Goal: Task Accomplishment & Management: Use online tool/utility

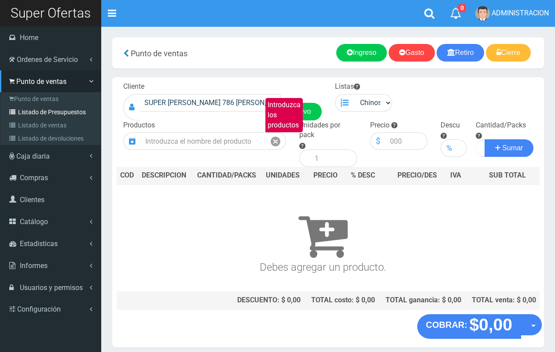
scroll to position [26, 0]
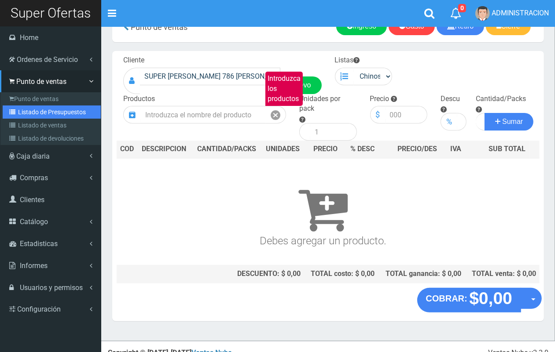
click at [18, 116] on link "Listado de Presupuestos" at bounding box center [52, 112] width 98 height 13
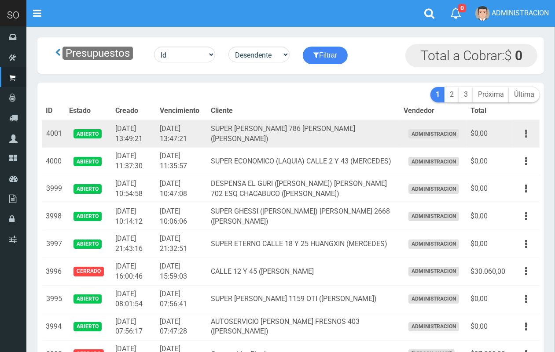
drag, startPoint x: 530, startPoint y: 131, endPoint x: 522, endPoint y: 138, distance: 10.3
click at [529, 131] on button "button" at bounding box center [526, 133] width 20 height 15
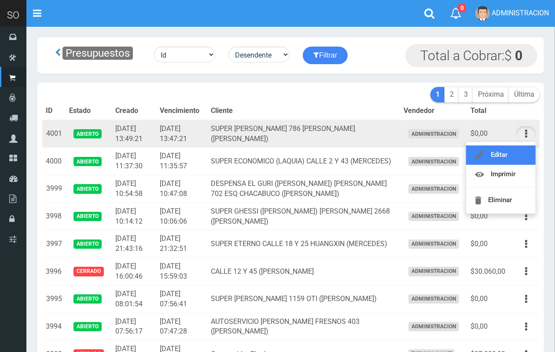
click at [514, 153] on link "Editar" at bounding box center [501, 155] width 70 height 19
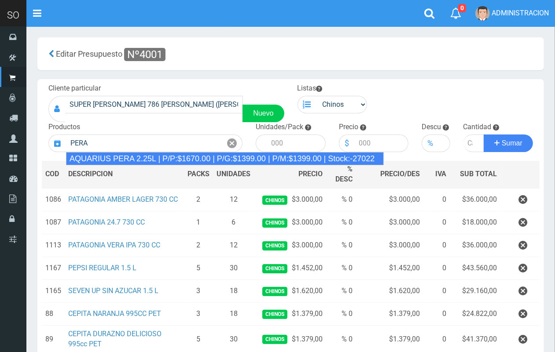
click at [132, 163] on div "AQUARIUS PERA 2.25L | P/P:$1670.00 | P/G:$1399.00 | P/M:$1399.00 | Stock:-27022" at bounding box center [225, 158] width 318 height 13
type input "AQUARIUS PERA 2.25L | P/P:$1670.00 | P/G:$1399.00 | P/M:$1399.00 | Stock:-27022"
type input "6"
type input "1670.00"
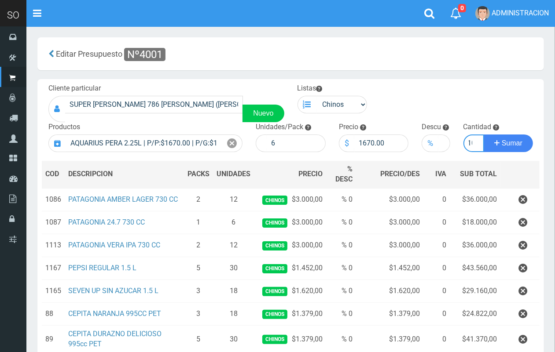
scroll to position [0, 5]
type input "10"
click at [484, 135] on button "Sumar" at bounding box center [508, 144] width 49 height 18
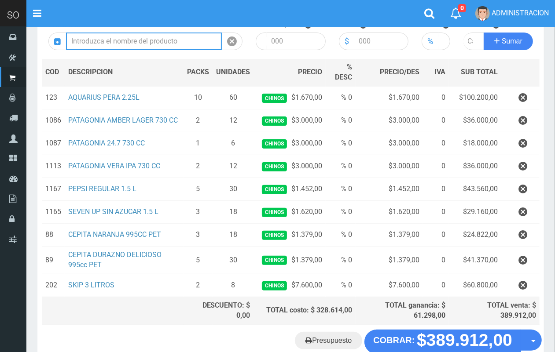
scroll to position [0, 0]
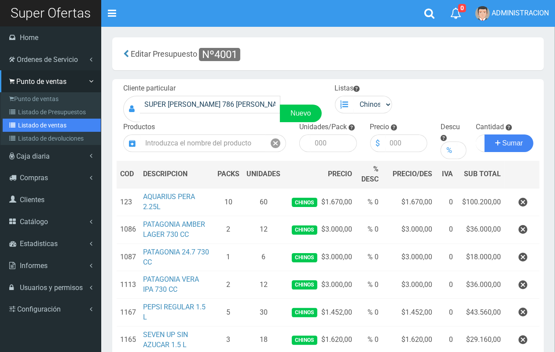
click at [40, 119] on link "Listado de ventas" at bounding box center [52, 125] width 98 height 13
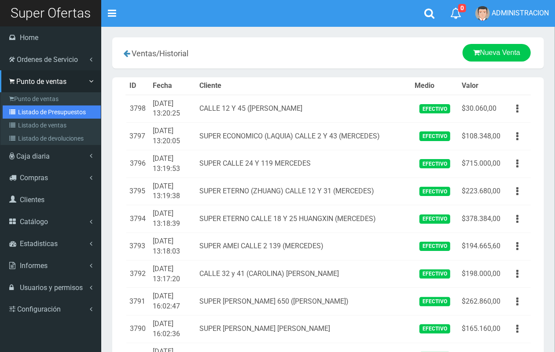
click at [47, 110] on link "Listado de Presupuestos" at bounding box center [52, 112] width 98 height 13
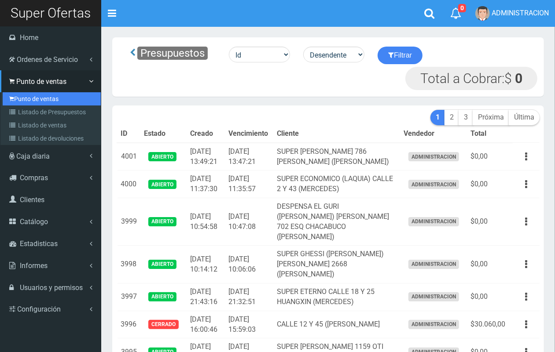
click at [33, 95] on link "Punto de ventas" at bounding box center [52, 98] width 98 height 13
